Goal: Check status: Check status

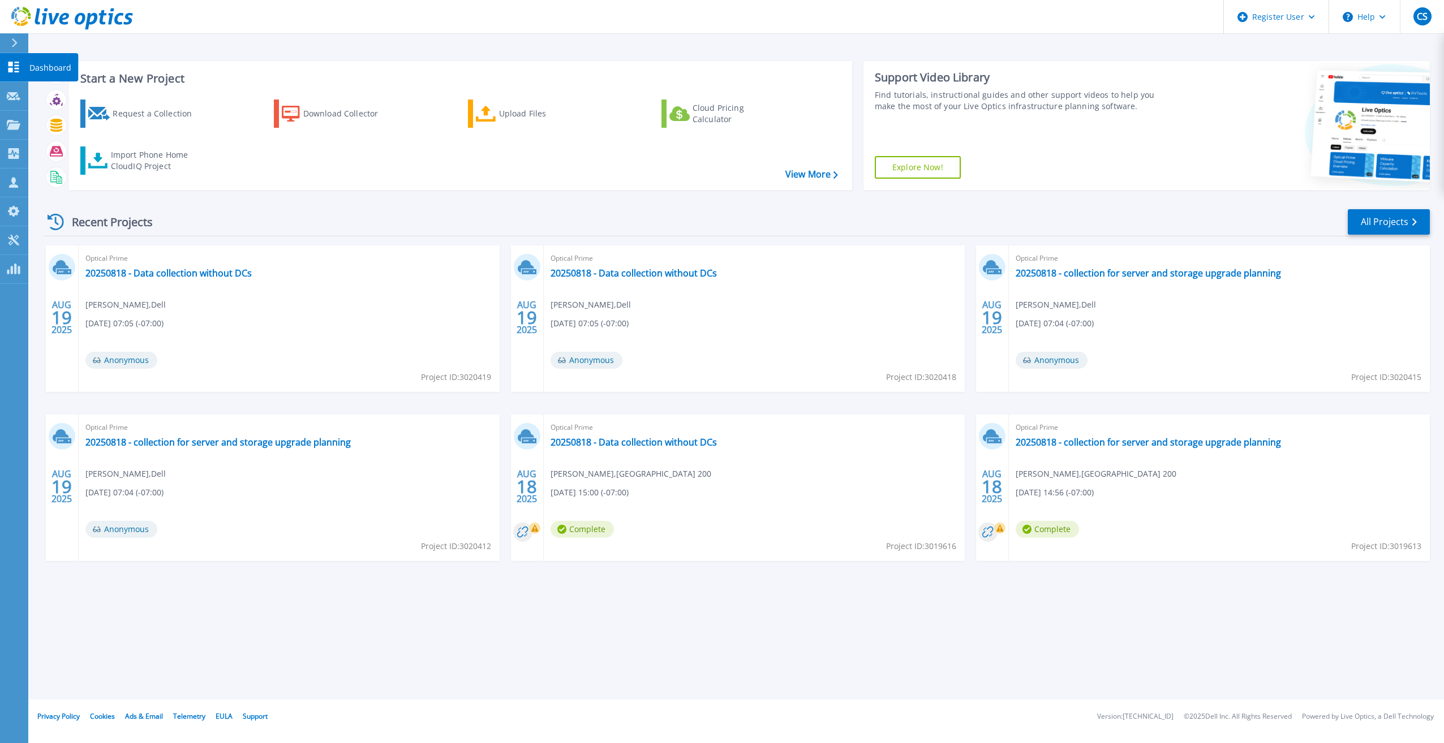
click at [2, 63] on link "Dashboard Dashboard" at bounding box center [14, 67] width 28 height 29
click at [1363, 222] on link "All Projects" at bounding box center [1388, 221] width 82 height 25
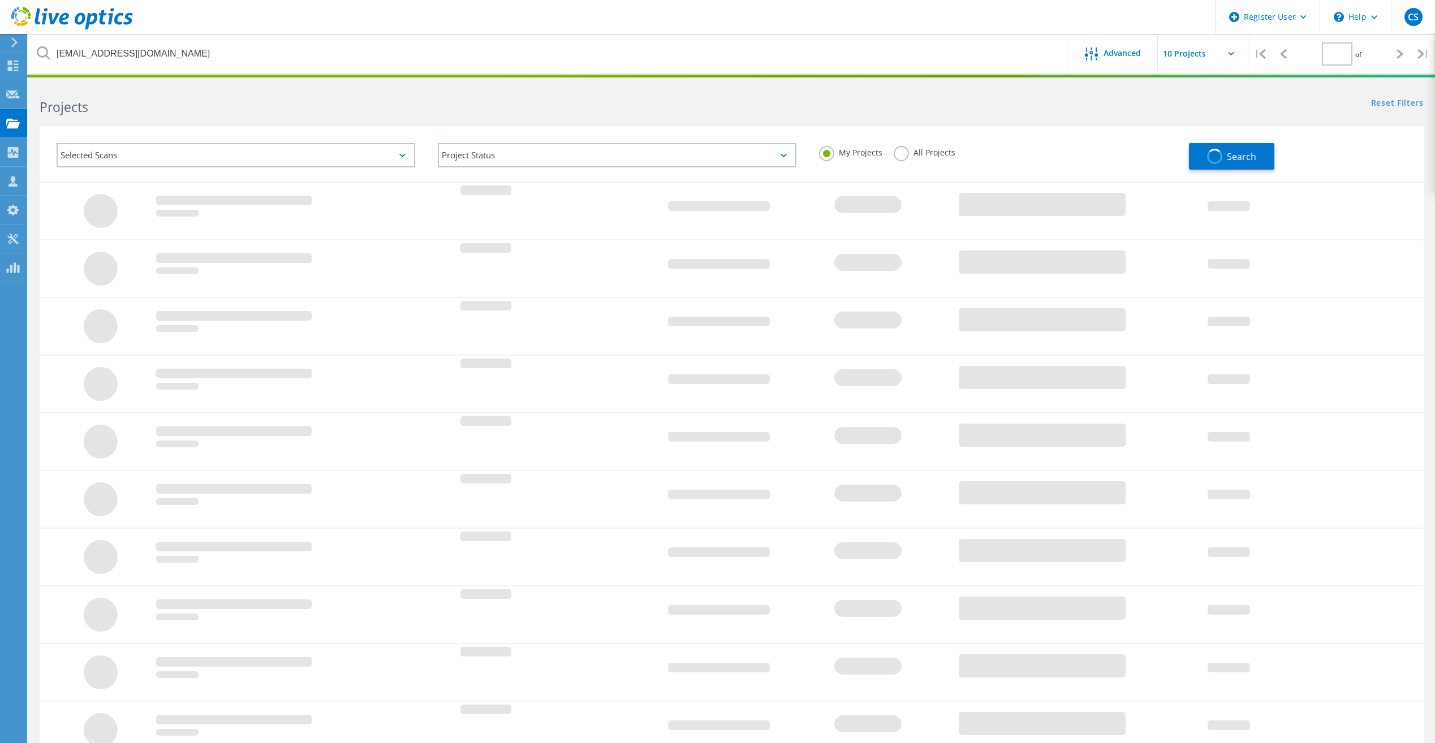
type input "1"
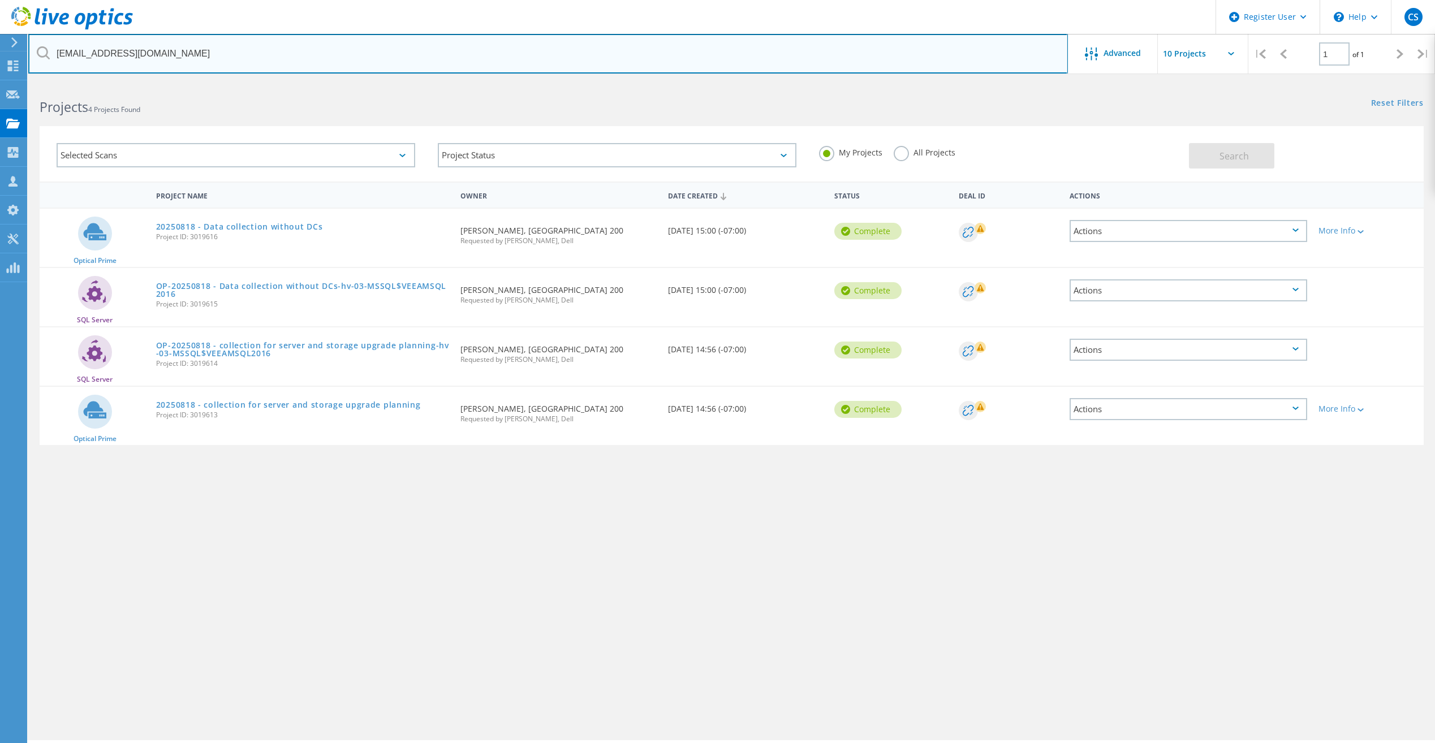
drag, startPoint x: 368, startPoint y: 60, endPoint x: -2, endPoint y: 57, distance: 370.0
click at [0, 57] on html "Register User \n Help Explore Helpful Articles Contact Support CS Dell User Col…" at bounding box center [717, 387] width 1435 height 774
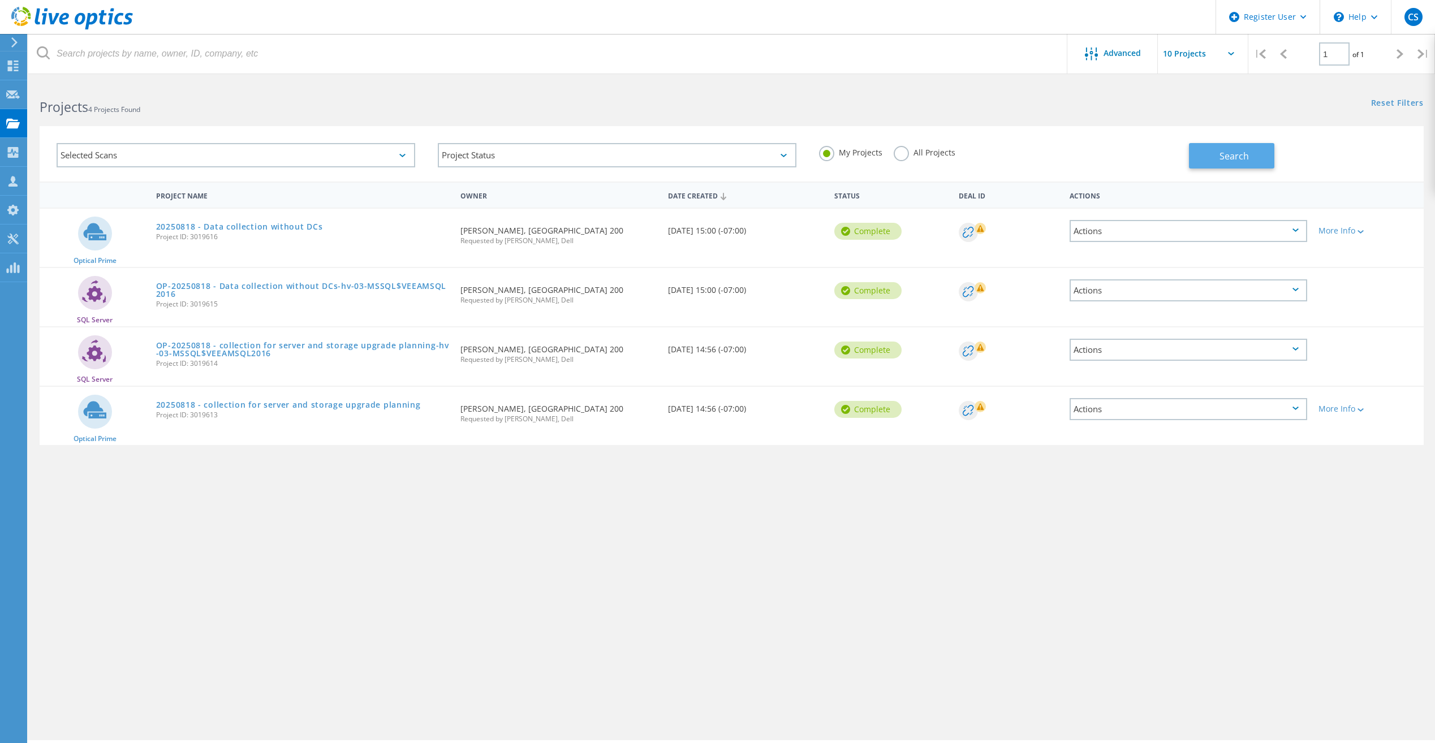
click at [1208, 156] on button "Search" at bounding box center [1231, 155] width 85 height 25
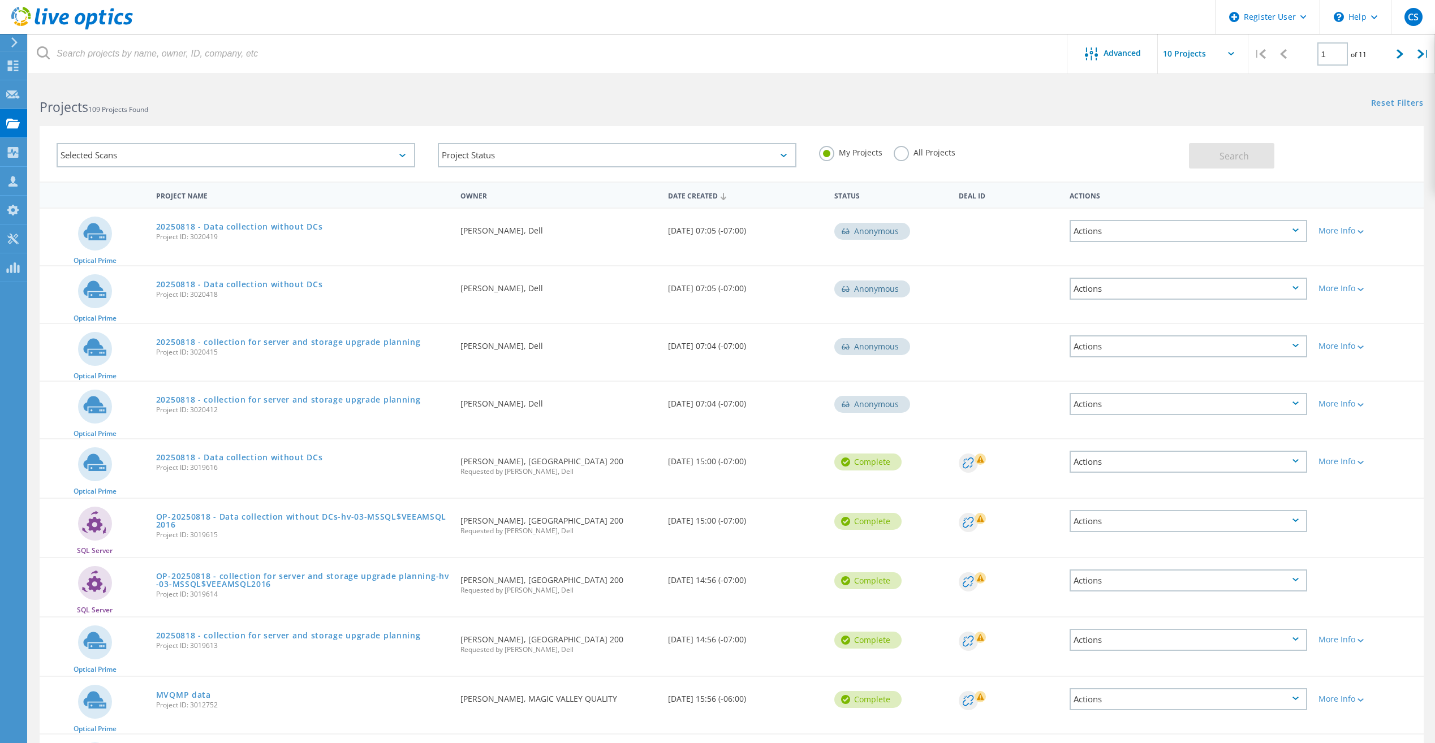
scroll to position [95, 0]
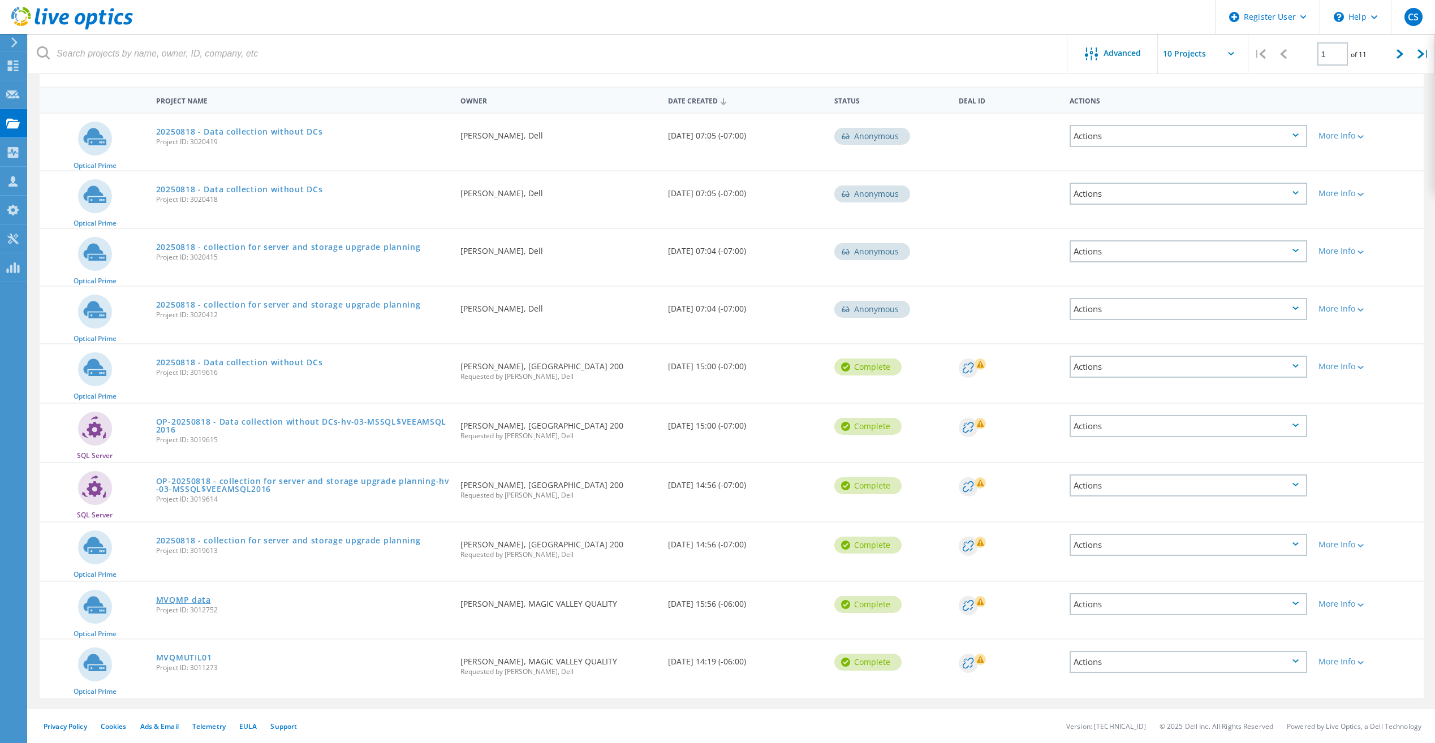
click at [197, 604] on link "MVQMP data" at bounding box center [183, 600] width 55 height 8
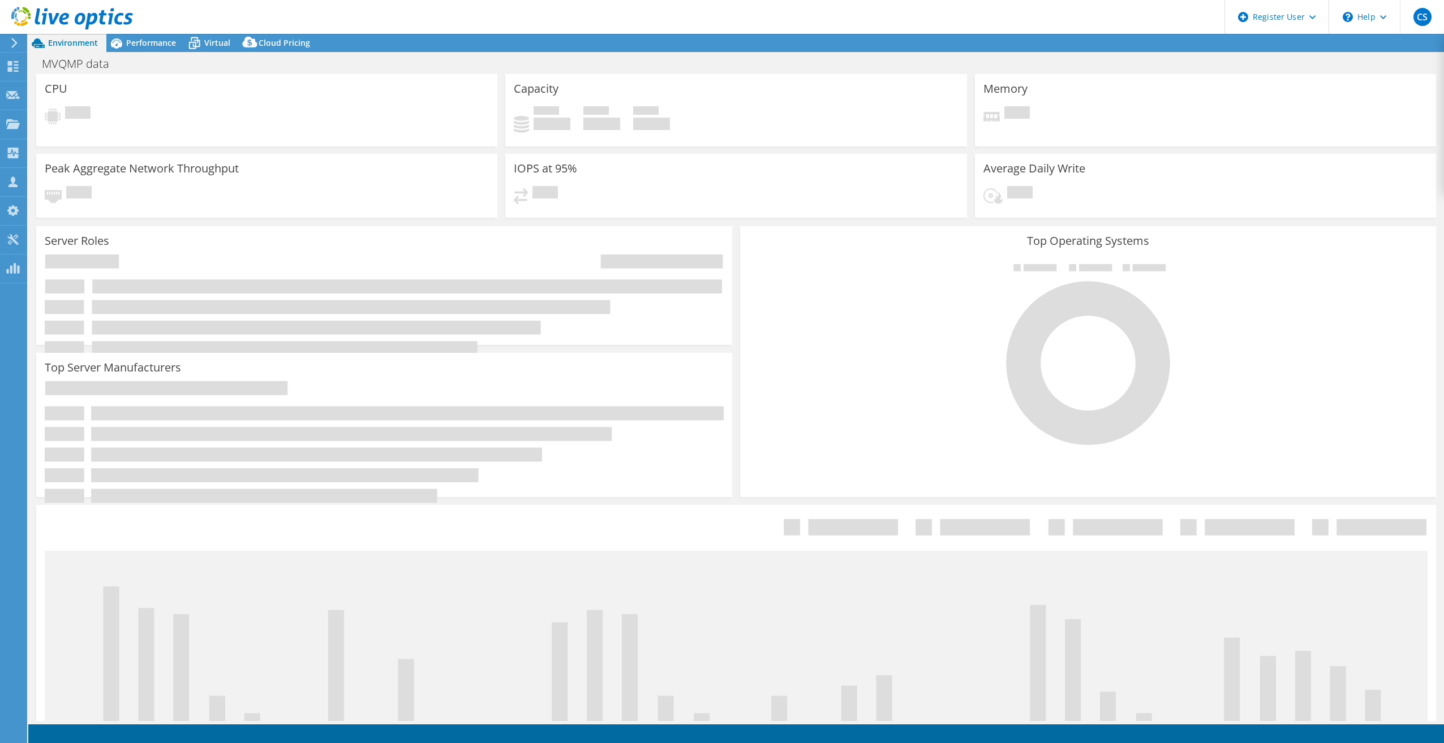
select select "USD"
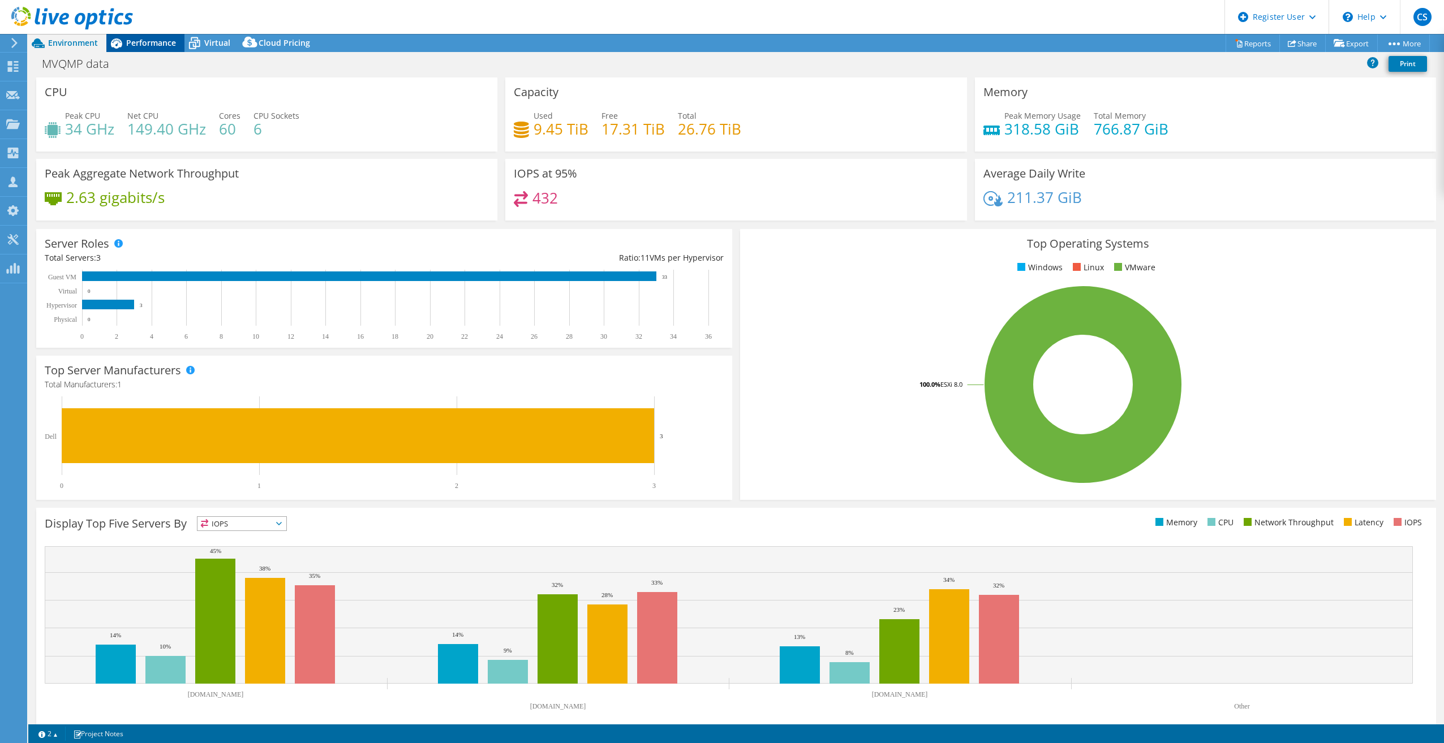
click at [158, 44] on span "Performance" at bounding box center [151, 42] width 50 height 11
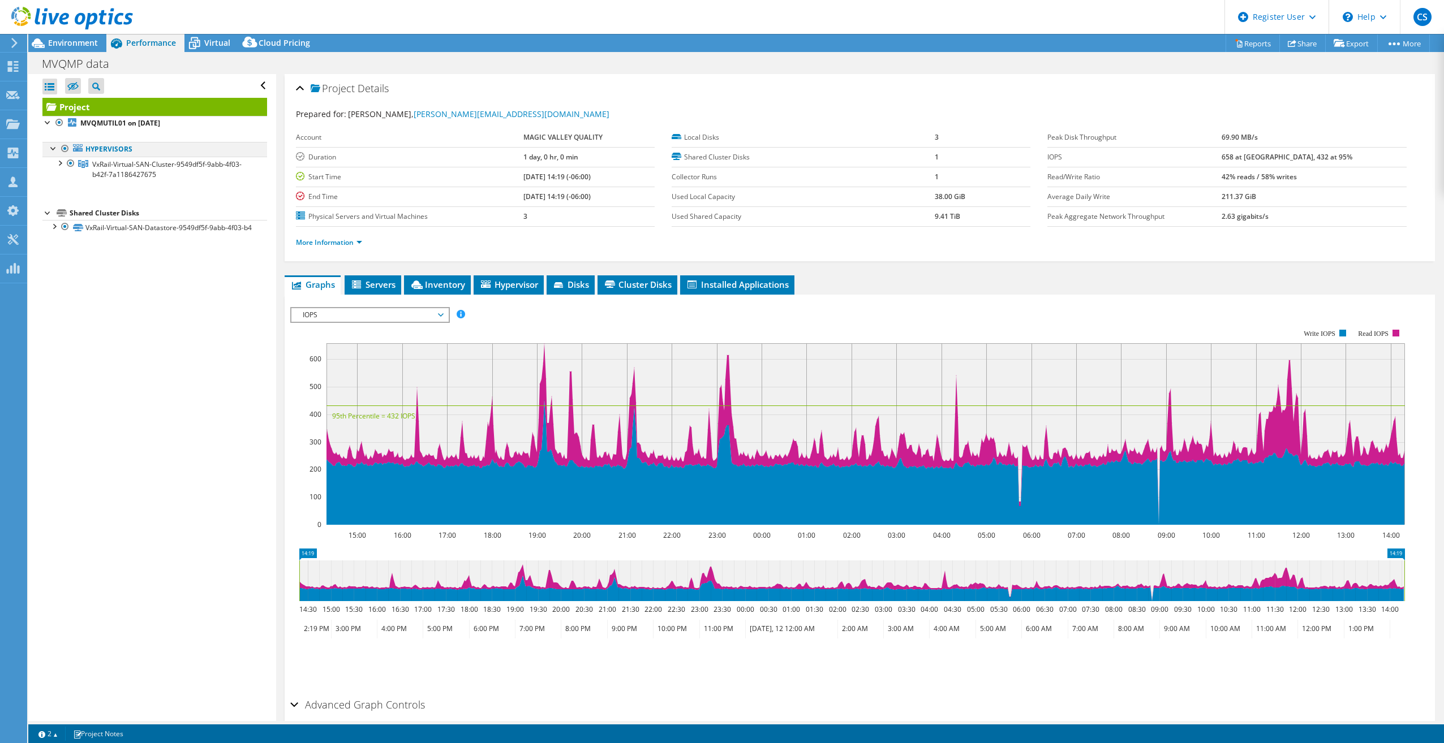
click at [51, 148] on div at bounding box center [53, 147] width 11 height 11
click at [93, 42] on span "Environment" at bounding box center [73, 42] width 50 height 11
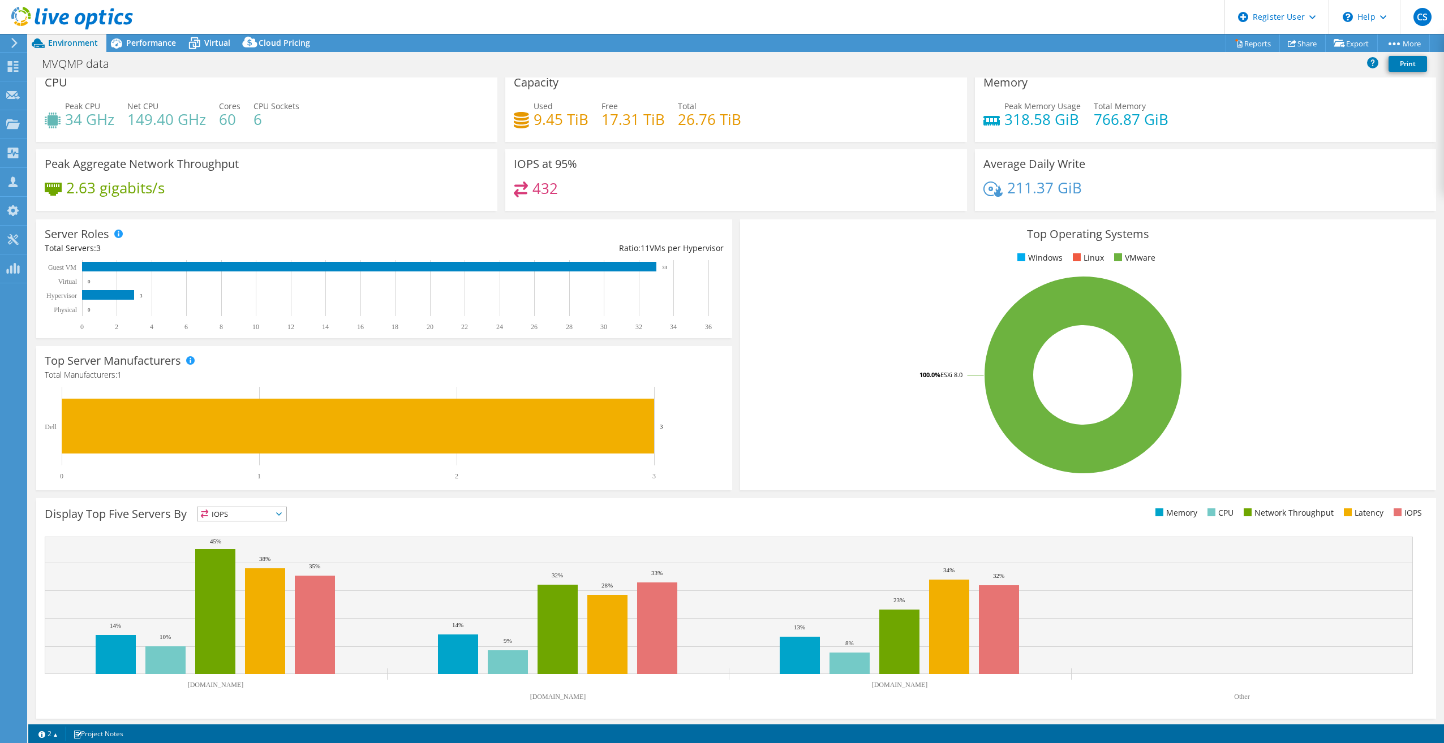
scroll to position [12, 0]
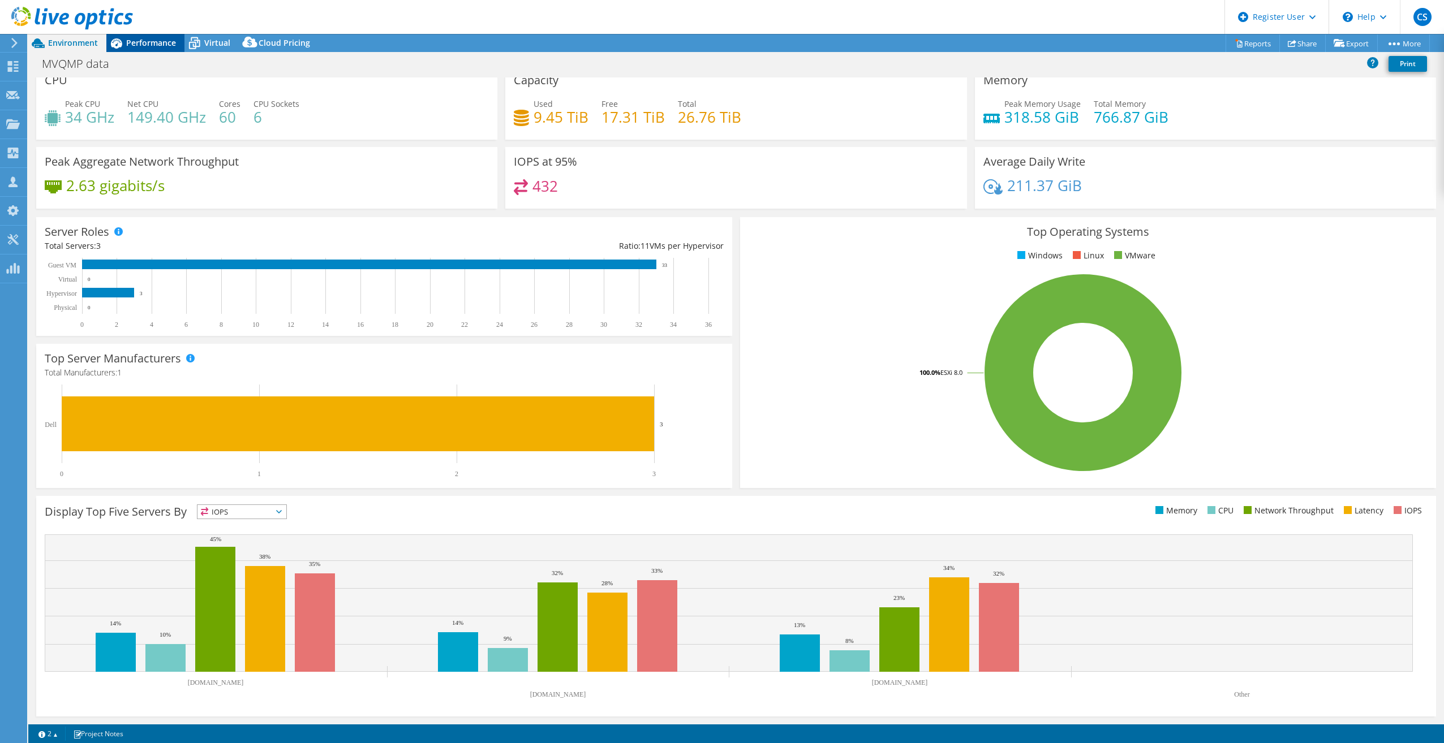
click at [162, 47] on span "Performance" at bounding box center [151, 42] width 50 height 11
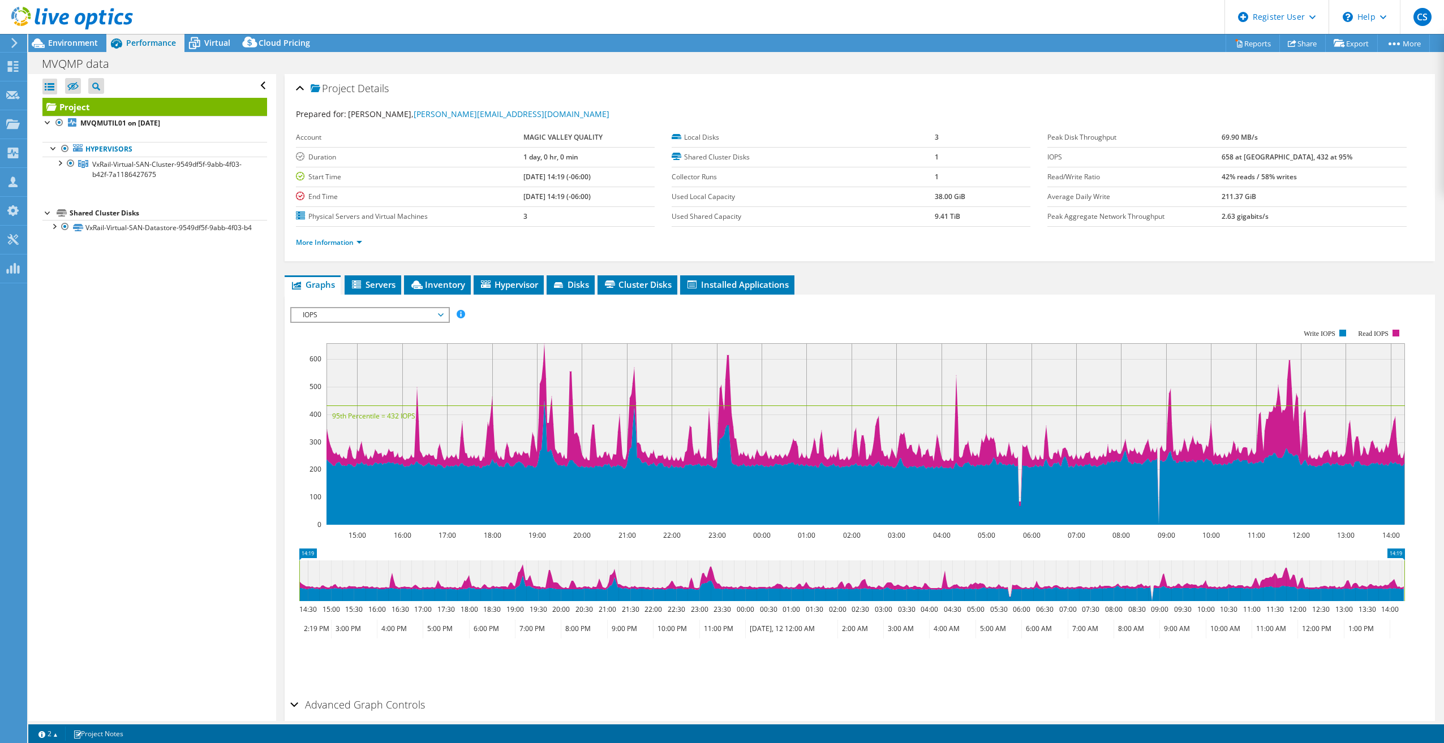
scroll to position [0, 0]
click at [446, 287] on span "Inventory" at bounding box center [437, 284] width 55 height 11
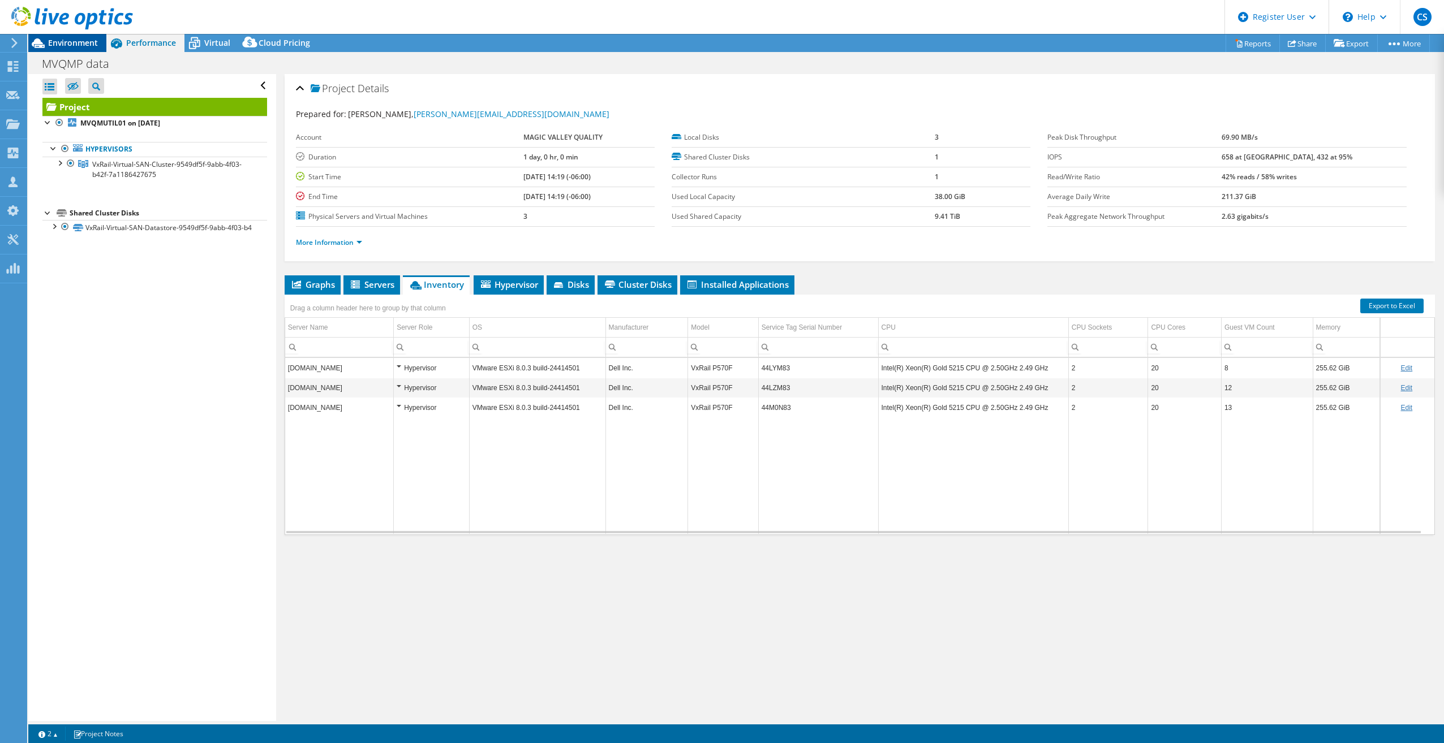
click at [72, 42] on span "Environment" at bounding box center [73, 42] width 50 height 11
